Goal: Information Seeking & Learning: Learn about a topic

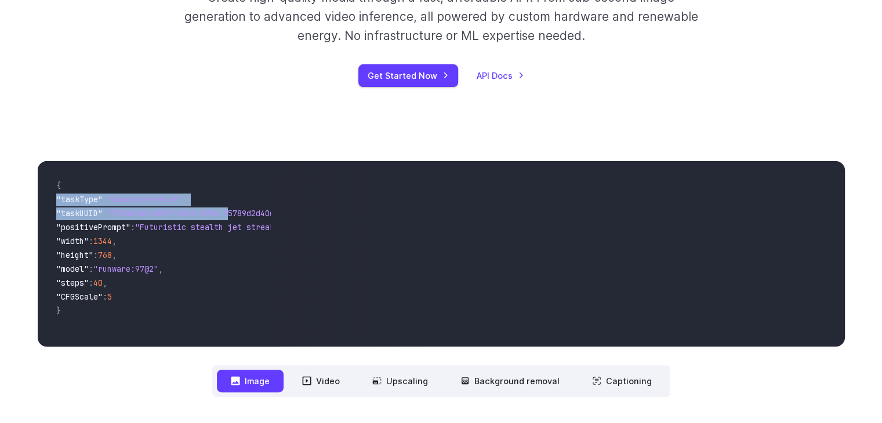
drag, startPoint x: 114, startPoint y: 194, endPoint x: 238, endPoint y: 220, distance: 126.8
click at [242, 215] on code "{ "taskType" : "imageInference" , "taskUUID" : "7f3ebcb6-b897-49e1-b98c-f5789d2…" at bounding box center [159, 253] width 224 height 167
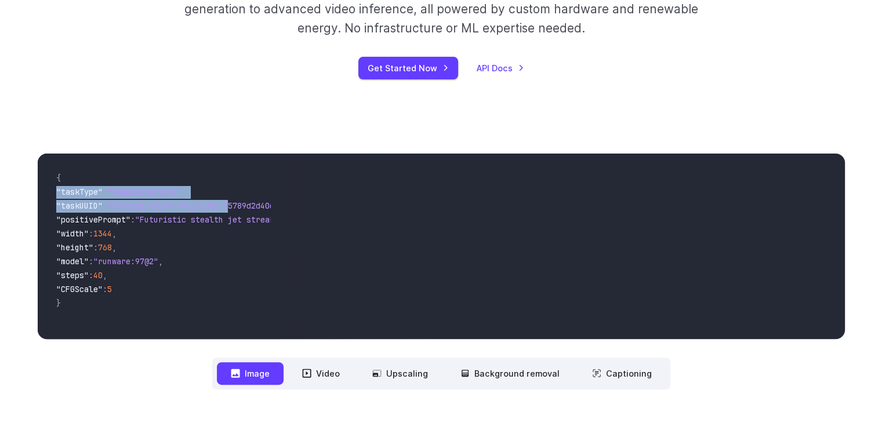
scroll to position [290, 0]
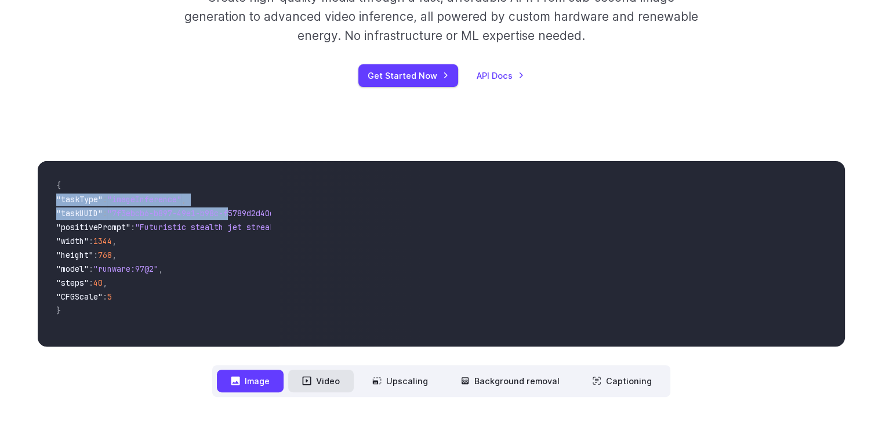
click at [315, 373] on button "Video" at bounding box center [320, 381] width 65 height 23
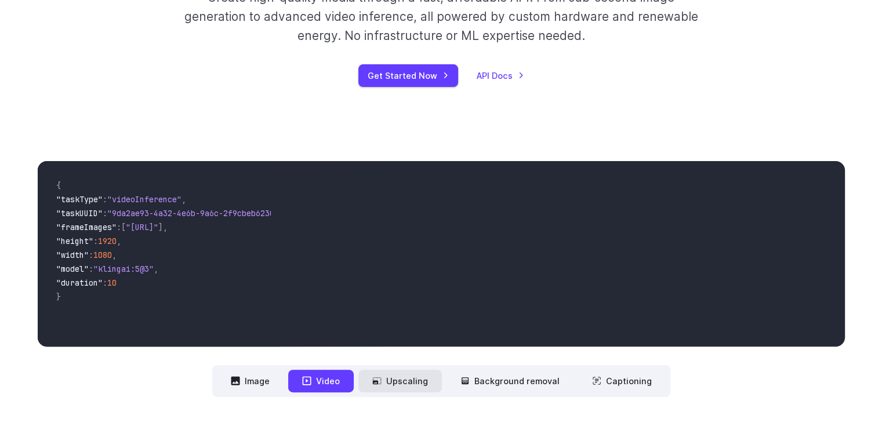
click at [422, 376] on button "Upscaling" at bounding box center [399, 381] width 83 height 23
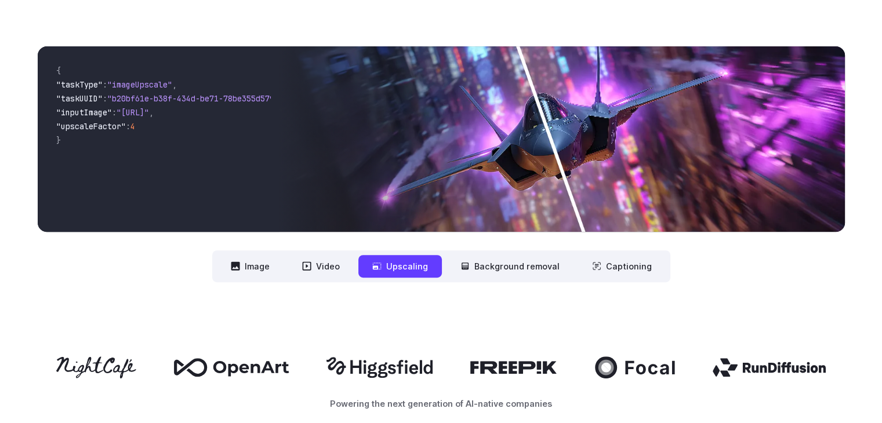
scroll to position [406, 0]
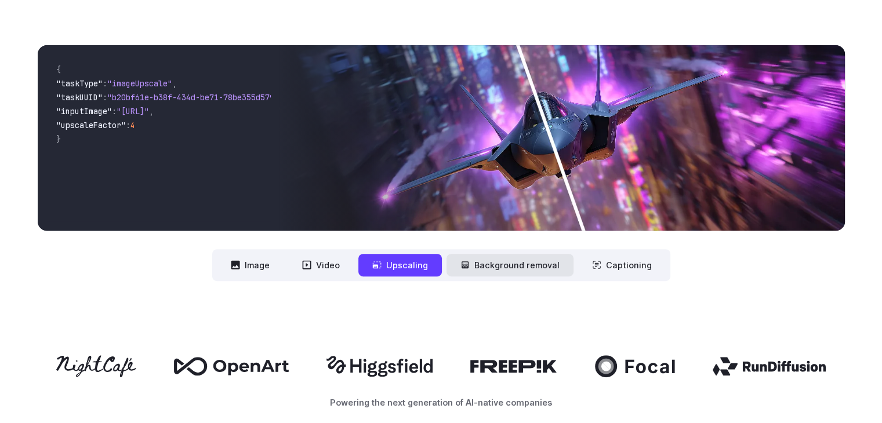
click at [545, 260] on button "Background removal" at bounding box center [509, 265] width 127 height 23
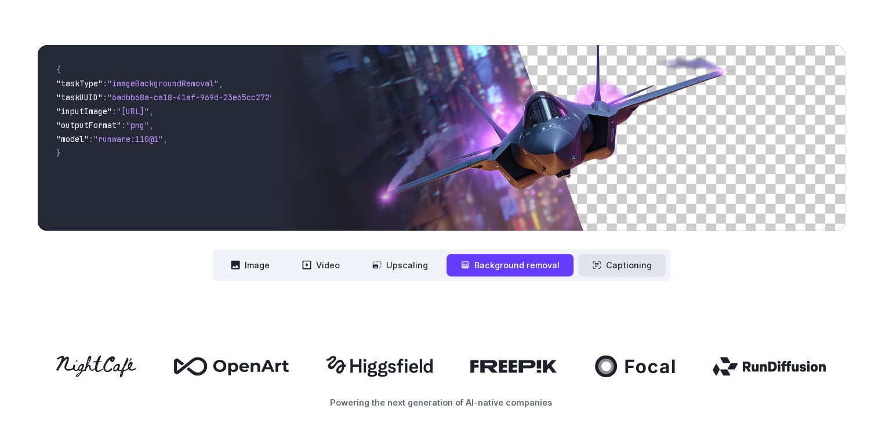
click at [588, 269] on button "Captioning" at bounding box center [622, 265] width 88 height 23
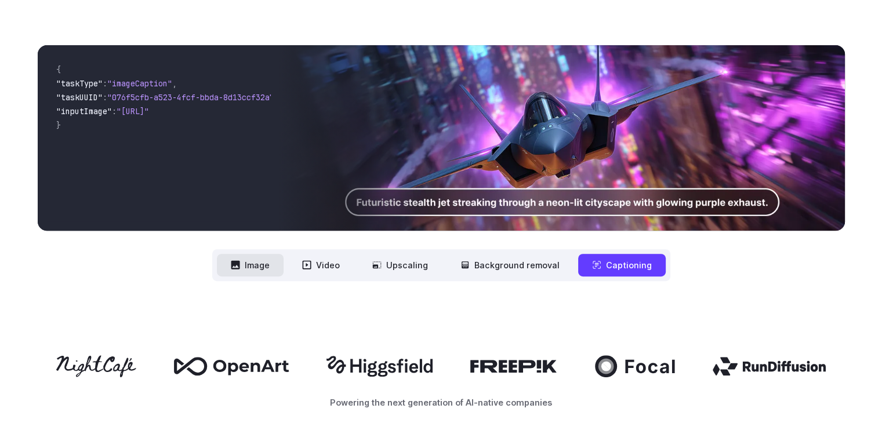
click at [270, 261] on button "Image" at bounding box center [250, 265] width 67 height 23
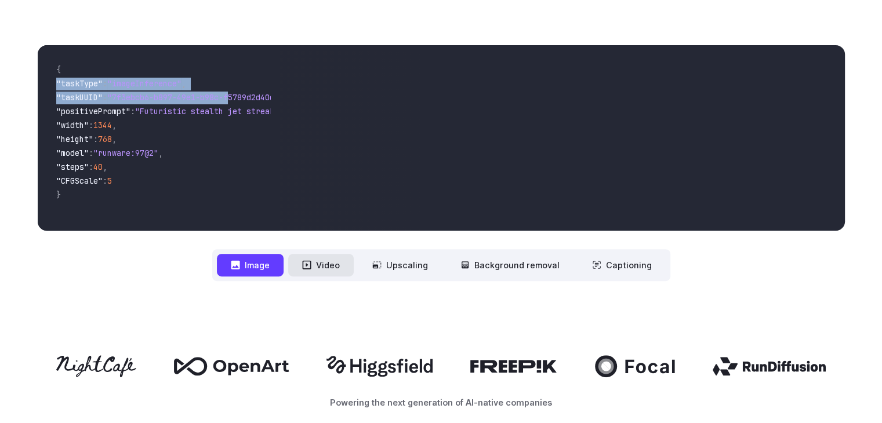
click at [345, 271] on button "Video" at bounding box center [320, 265] width 65 height 23
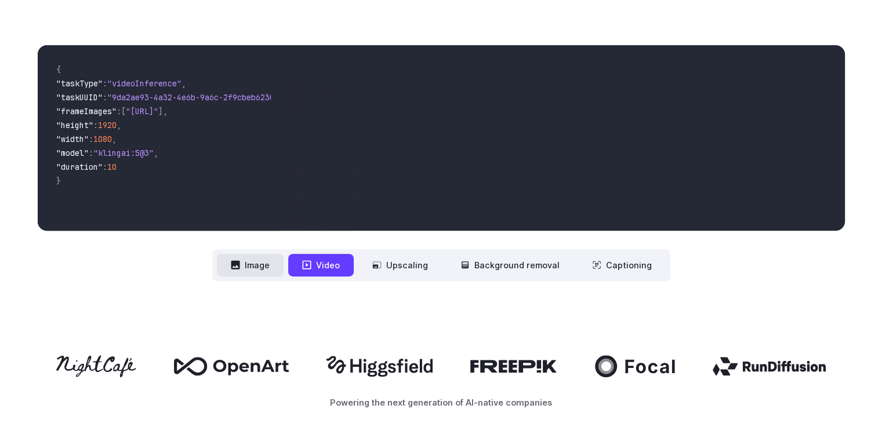
click at [265, 275] on button "Image" at bounding box center [250, 265] width 67 height 23
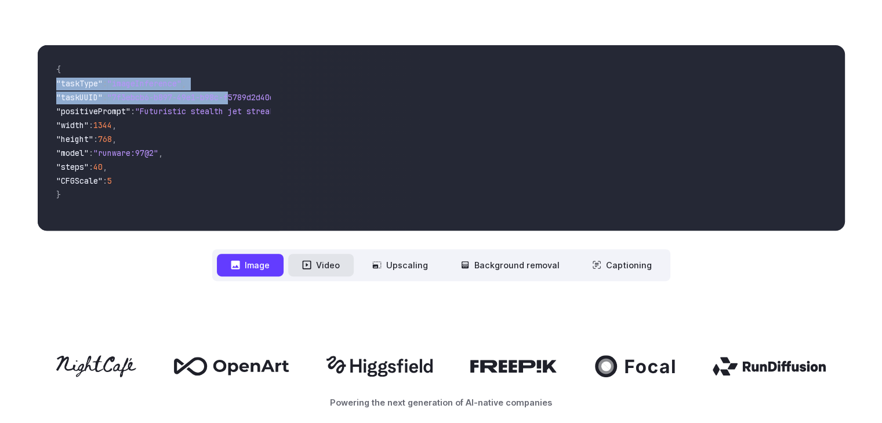
click at [323, 268] on button "Video" at bounding box center [320, 265] width 65 height 23
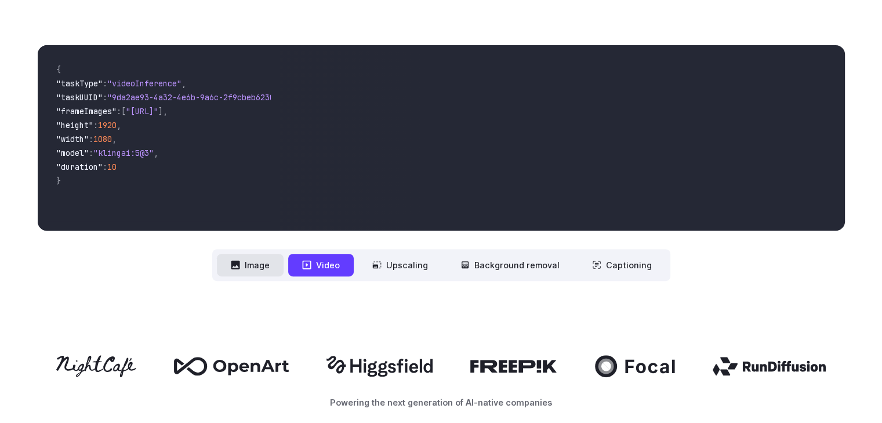
click at [274, 270] on button "Image" at bounding box center [250, 265] width 67 height 23
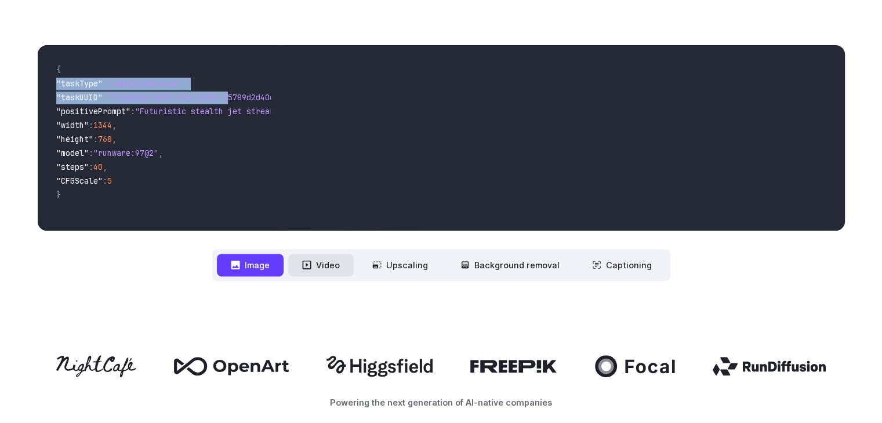
click at [322, 269] on button "Video" at bounding box center [320, 265] width 65 height 23
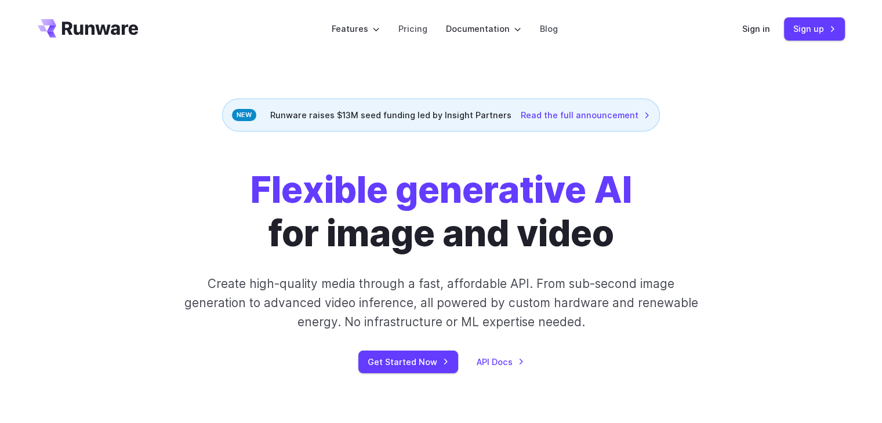
scroll to position [0, 0]
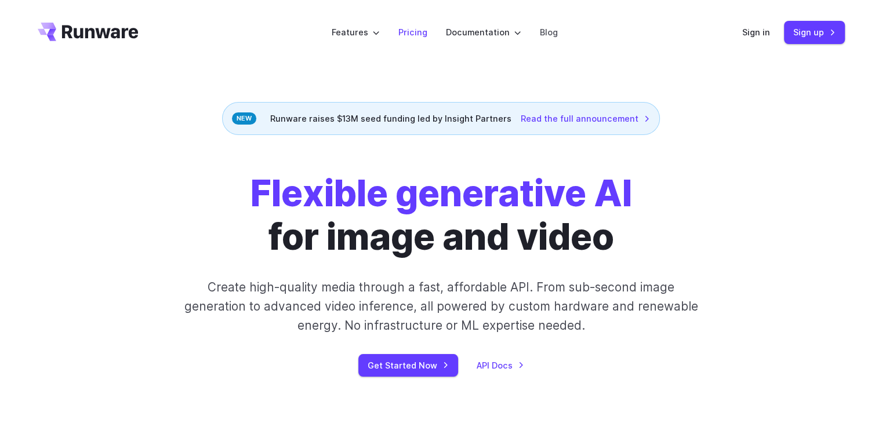
click at [404, 35] on link "Pricing" at bounding box center [412, 32] width 29 height 13
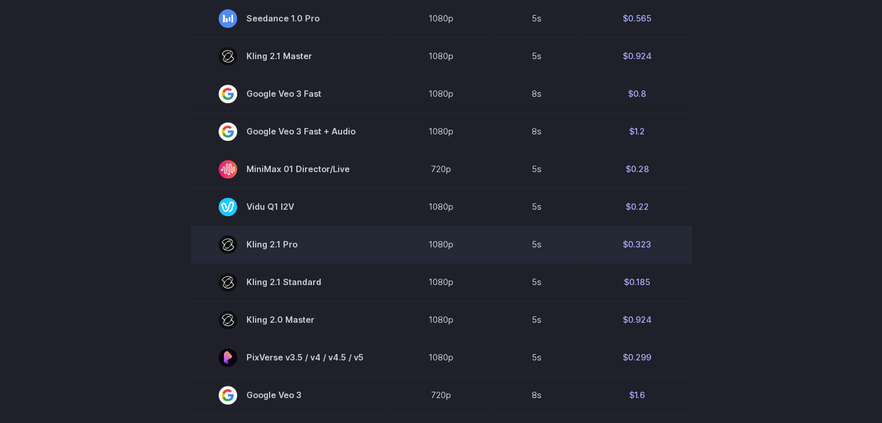
scroll to position [522, 0]
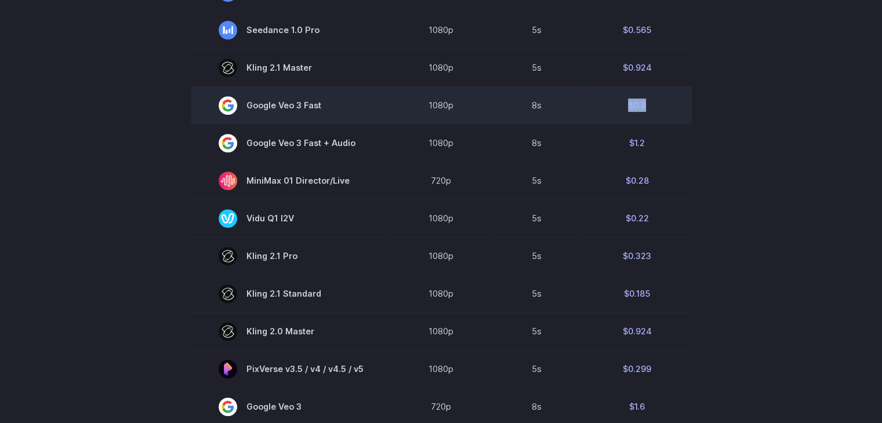
drag, startPoint x: 647, startPoint y: 106, endPoint x: 618, endPoint y: 105, distance: 28.4
click at [618, 105] on td "$0.8" at bounding box center [637, 105] width 109 height 38
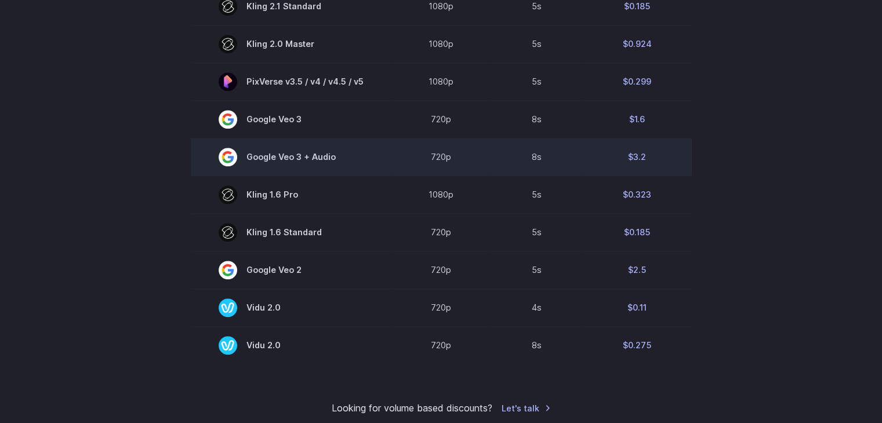
scroll to position [811, 0]
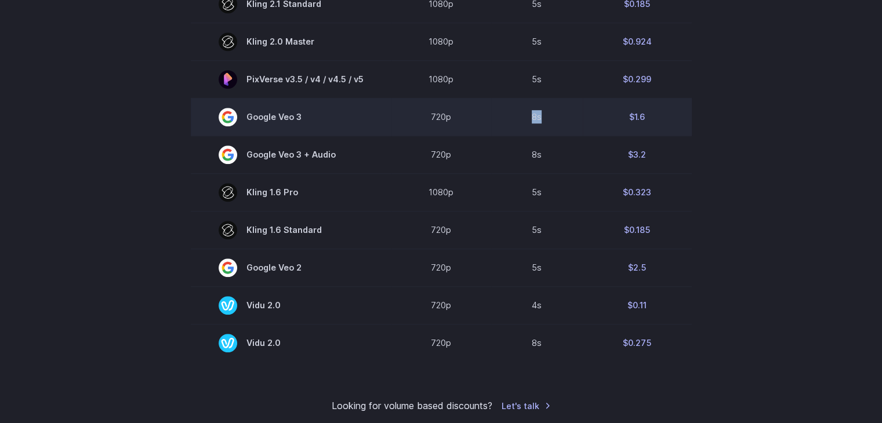
drag, startPoint x: 566, startPoint y: 121, endPoint x: 510, endPoint y: 117, distance: 55.8
click at [510, 117] on td "8s" at bounding box center [537, 117] width 92 height 38
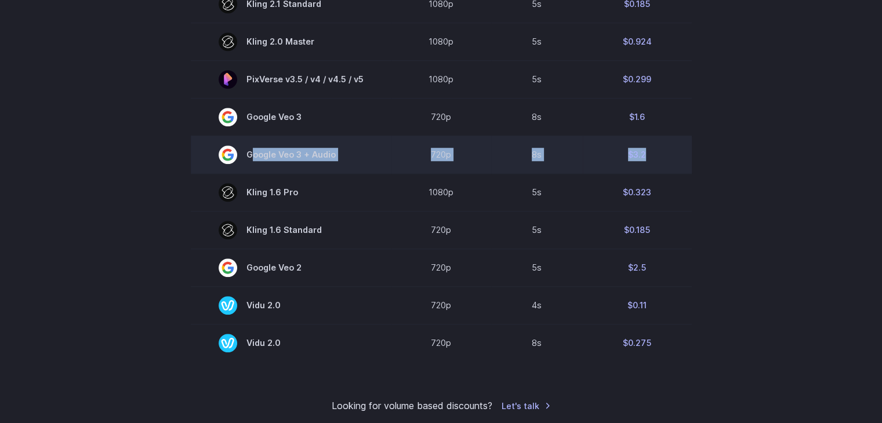
drag, startPoint x: 664, startPoint y: 155, endPoint x: 214, endPoint y: 161, distance: 450.4
click at [214, 161] on tr "Google Veo 3 + Audio 720p 8s $3.2" at bounding box center [441, 155] width 501 height 38
click at [672, 153] on td "$3.2" at bounding box center [637, 155] width 109 height 38
click at [350, 161] on span "Google Veo 3 + Audio" at bounding box center [291, 154] width 145 height 19
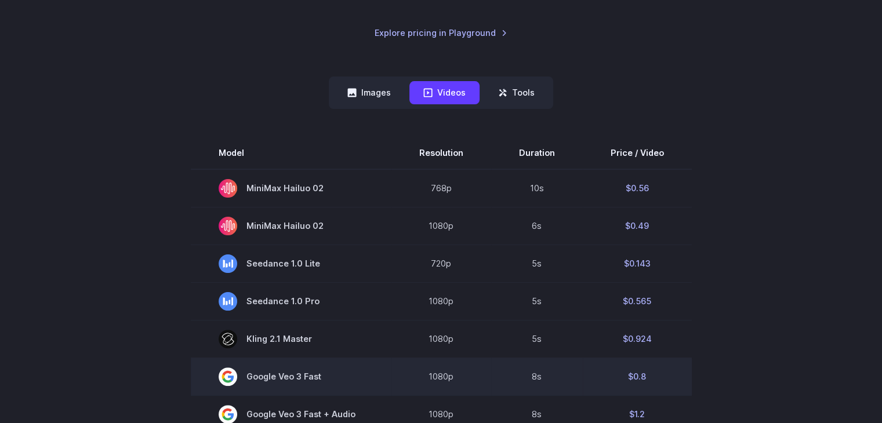
scroll to position [232, 0]
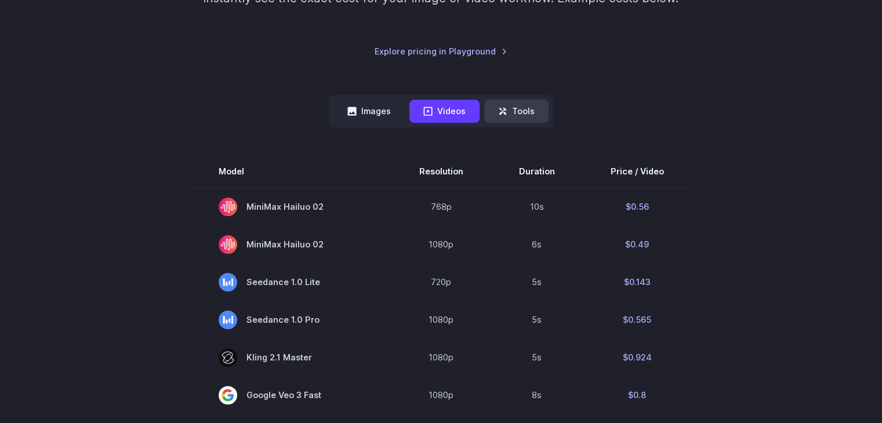
click at [517, 111] on button "Tools" at bounding box center [516, 111] width 64 height 23
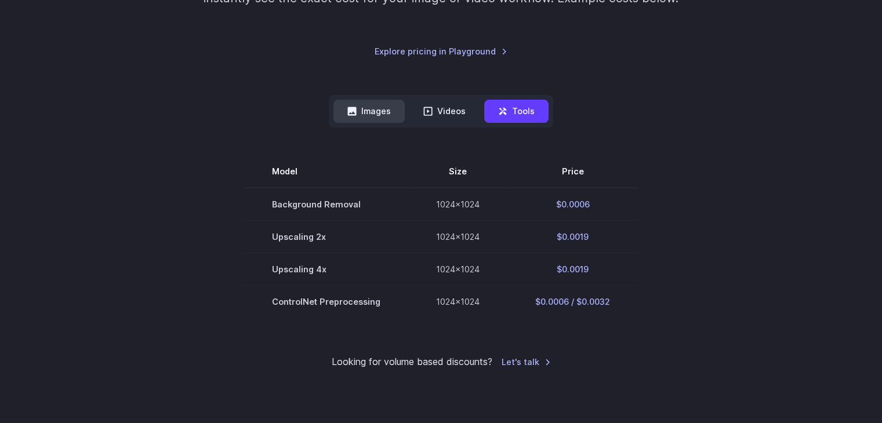
click at [376, 119] on button "Images" at bounding box center [368, 111] width 71 height 23
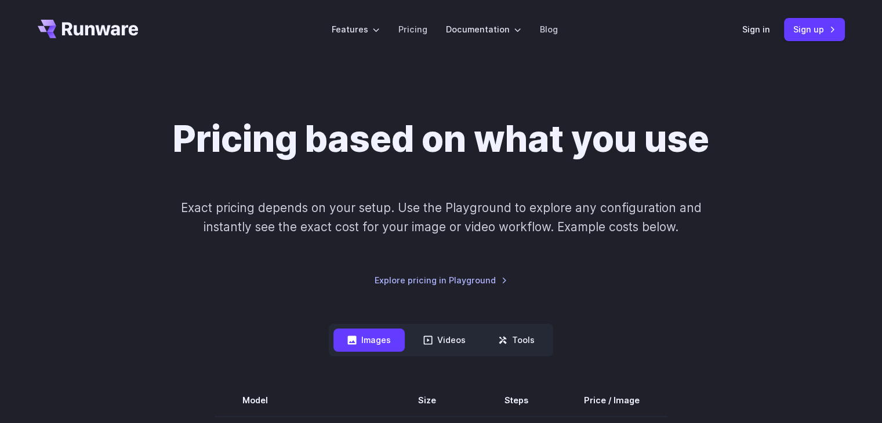
scroll to position [0, 0]
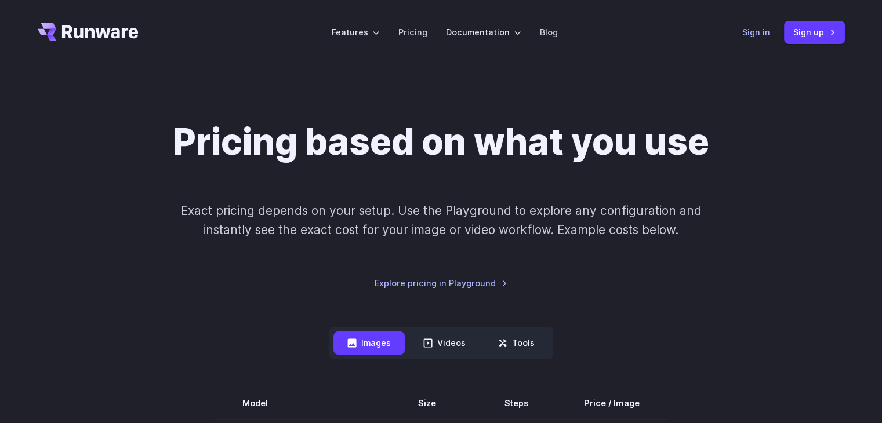
click at [744, 32] on link "Sign in" at bounding box center [756, 32] width 28 height 13
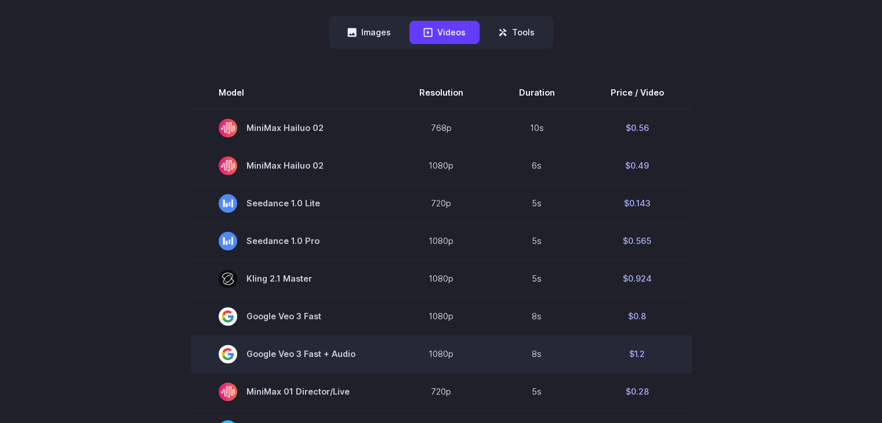
scroll to position [290, 0]
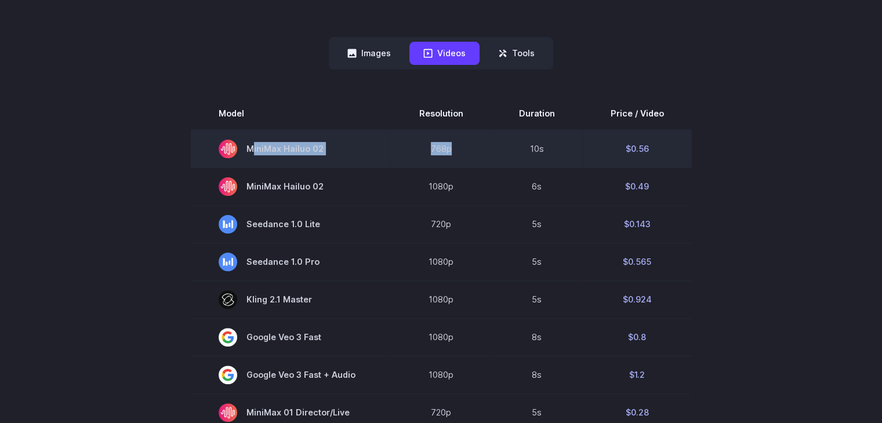
drag, startPoint x: 485, startPoint y: 140, endPoint x: 391, endPoint y: 143, distance: 94.0
click at [391, 143] on tr "MiniMax Hailuo 02 768p 10s $0.56" at bounding box center [441, 149] width 501 height 38
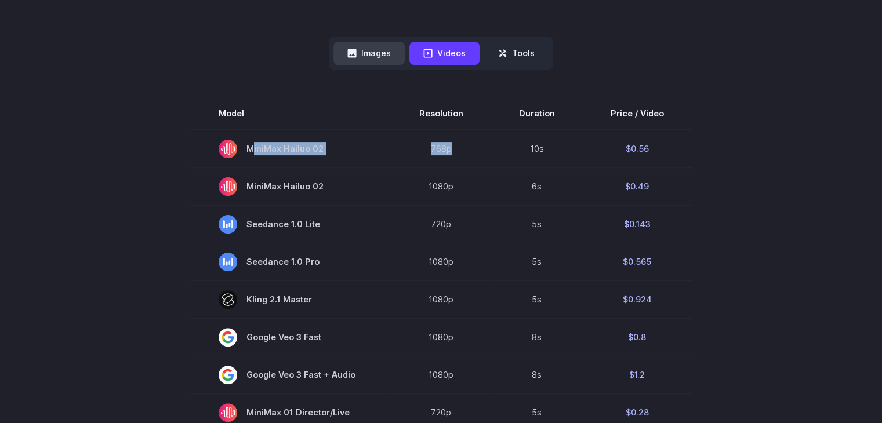
click at [359, 48] on button "Images" at bounding box center [368, 53] width 71 height 23
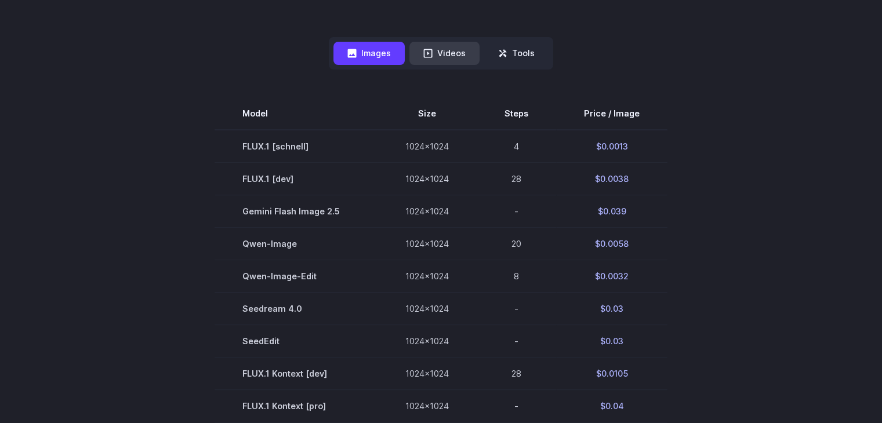
click at [420, 56] on button "Videos" at bounding box center [444, 53] width 70 height 23
